Goal: Navigation & Orientation: Find specific page/section

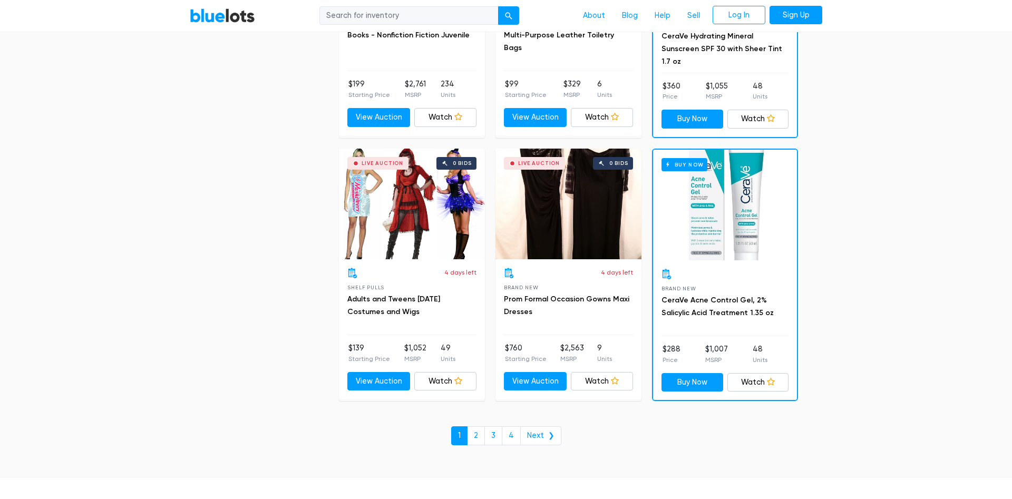
scroll to position [4407, 0]
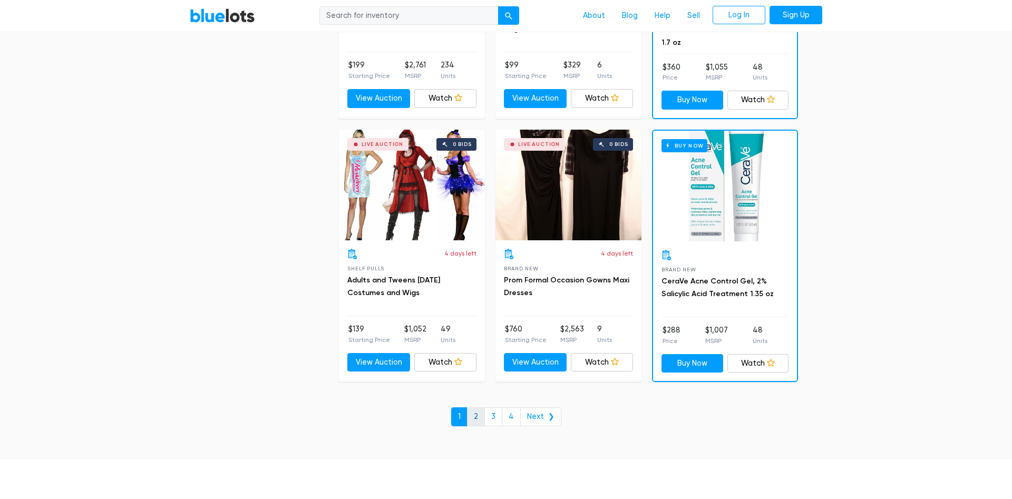
click at [476, 415] on link "2" at bounding box center [476, 416] width 18 height 19
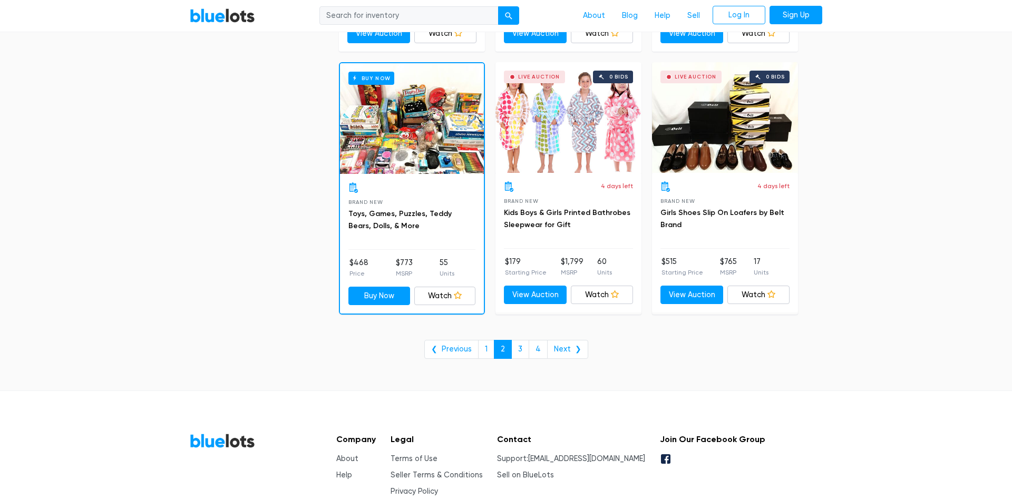
scroll to position [4246, 0]
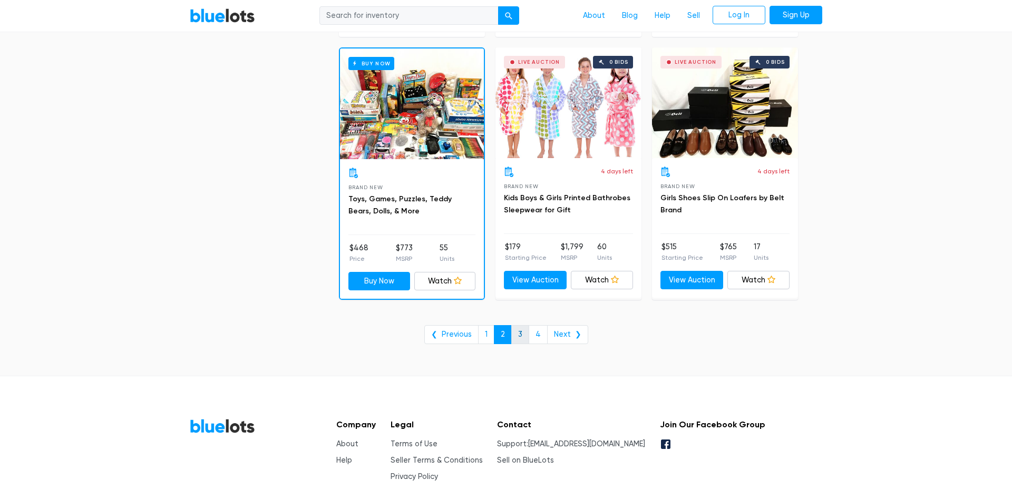
click at [520, 337] on link "3" at bounding box center [520, 334] width 18 height 19
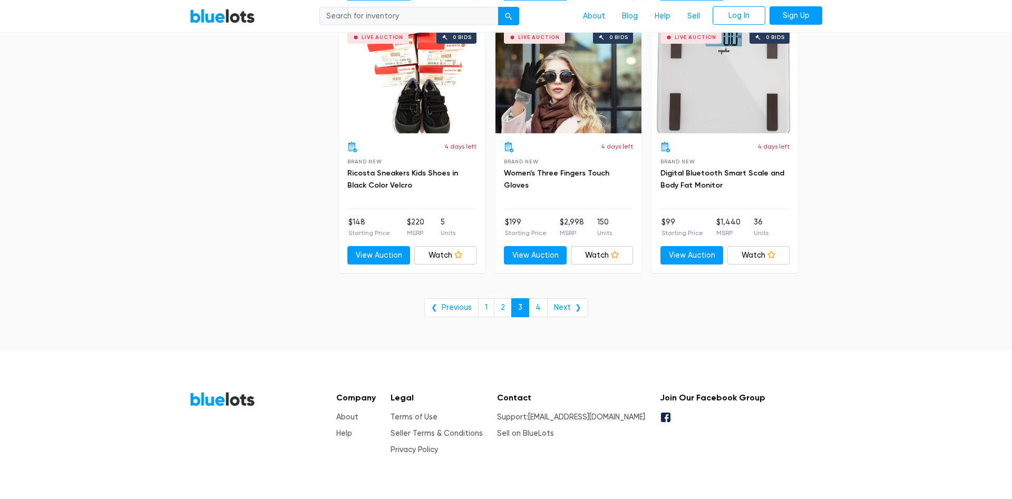
scroll to position [4291, 0]
